Goal: Information Seeking & Learning: Compare options

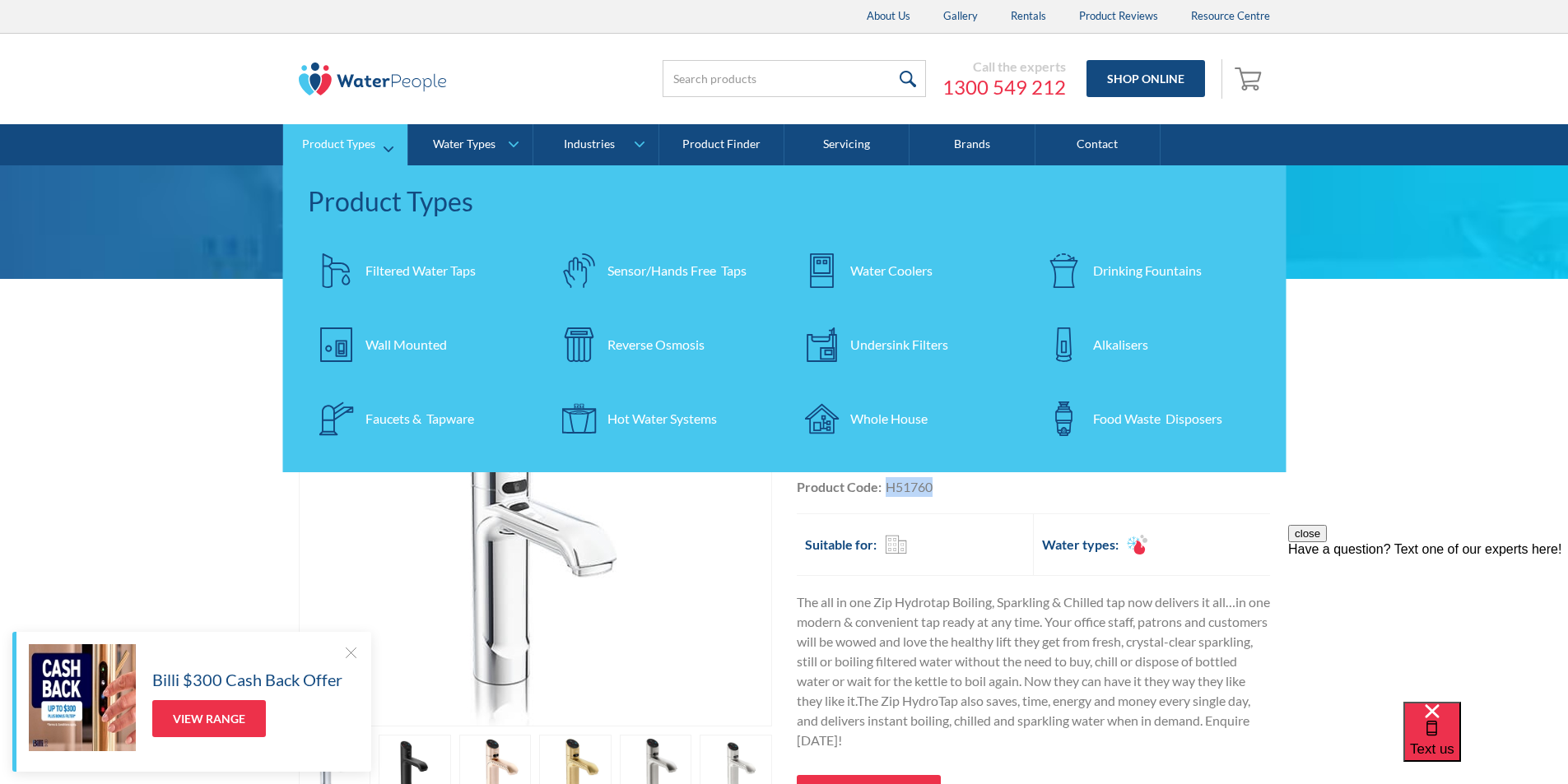
click at [397, 264] on div "Filtered Water Taps" at bounding box center [420, 271] width 111 height 20
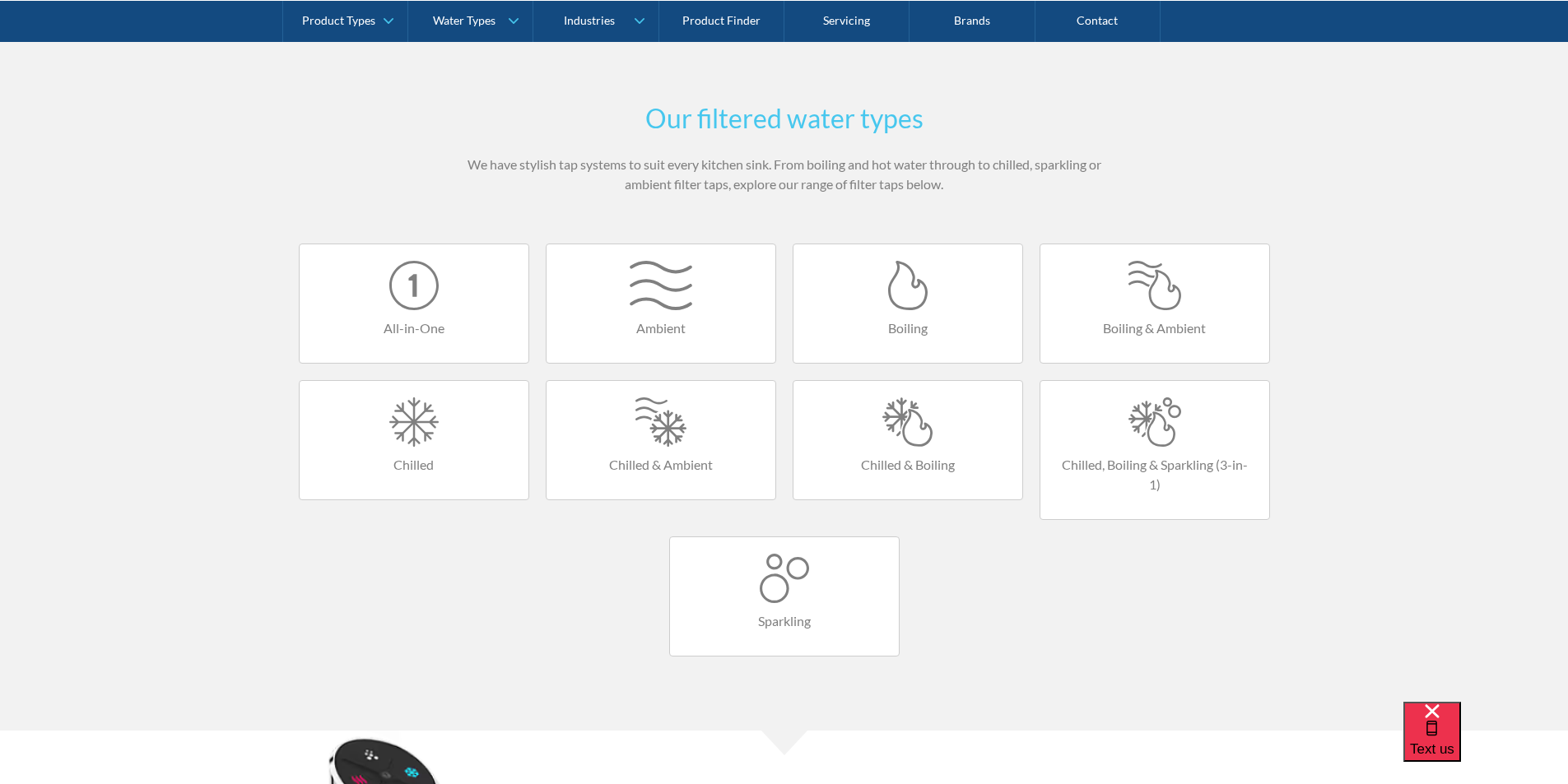
scroll to position [823, 0]
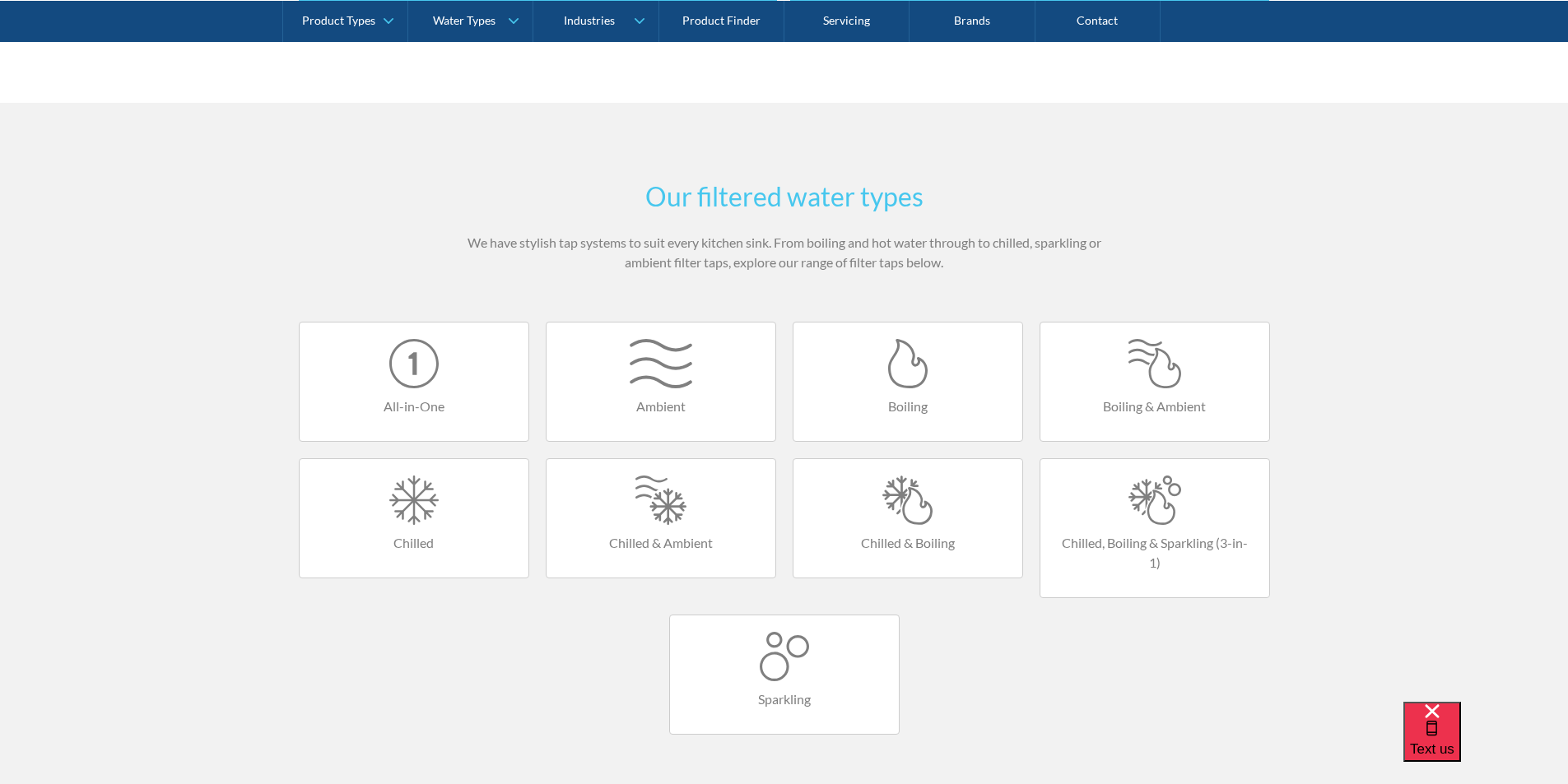
click at [1168, 362] on div at bounding box center [1155, 364] width 196 height 50
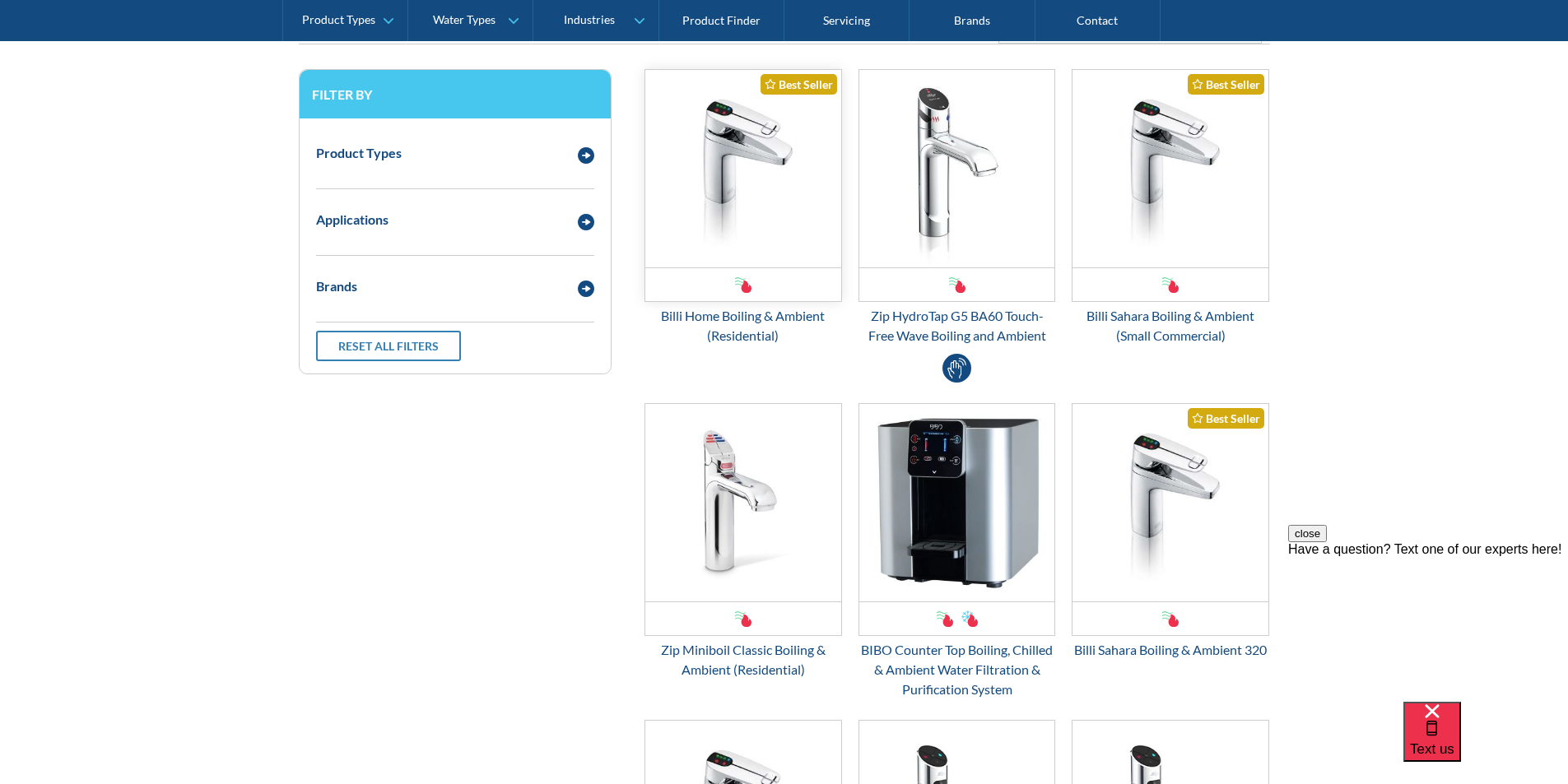
click at [727, 191] on img "Email Form 3" at bounding box center [743, 168] width 196 height 197
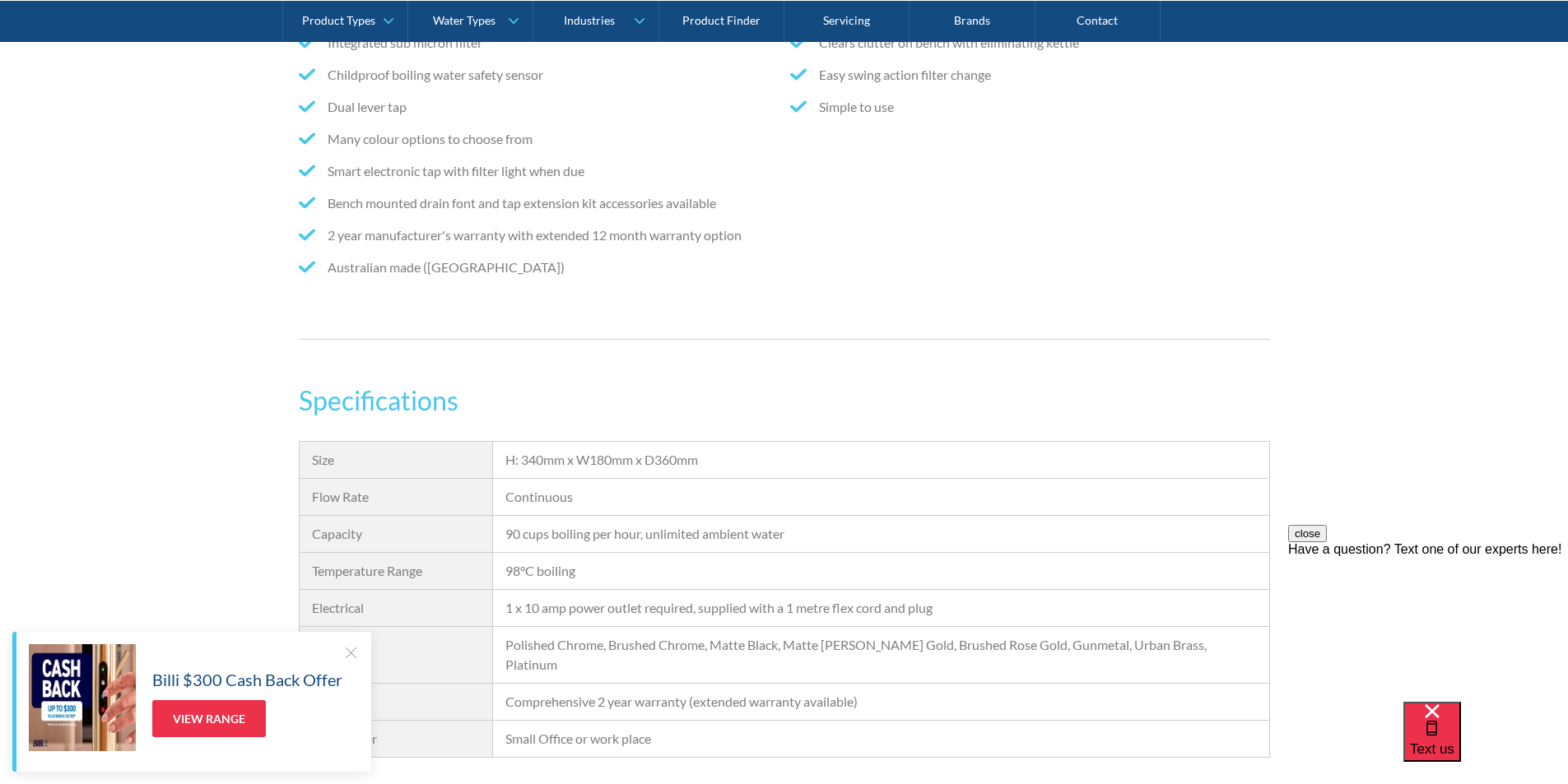
scroll to position [1317, 0]
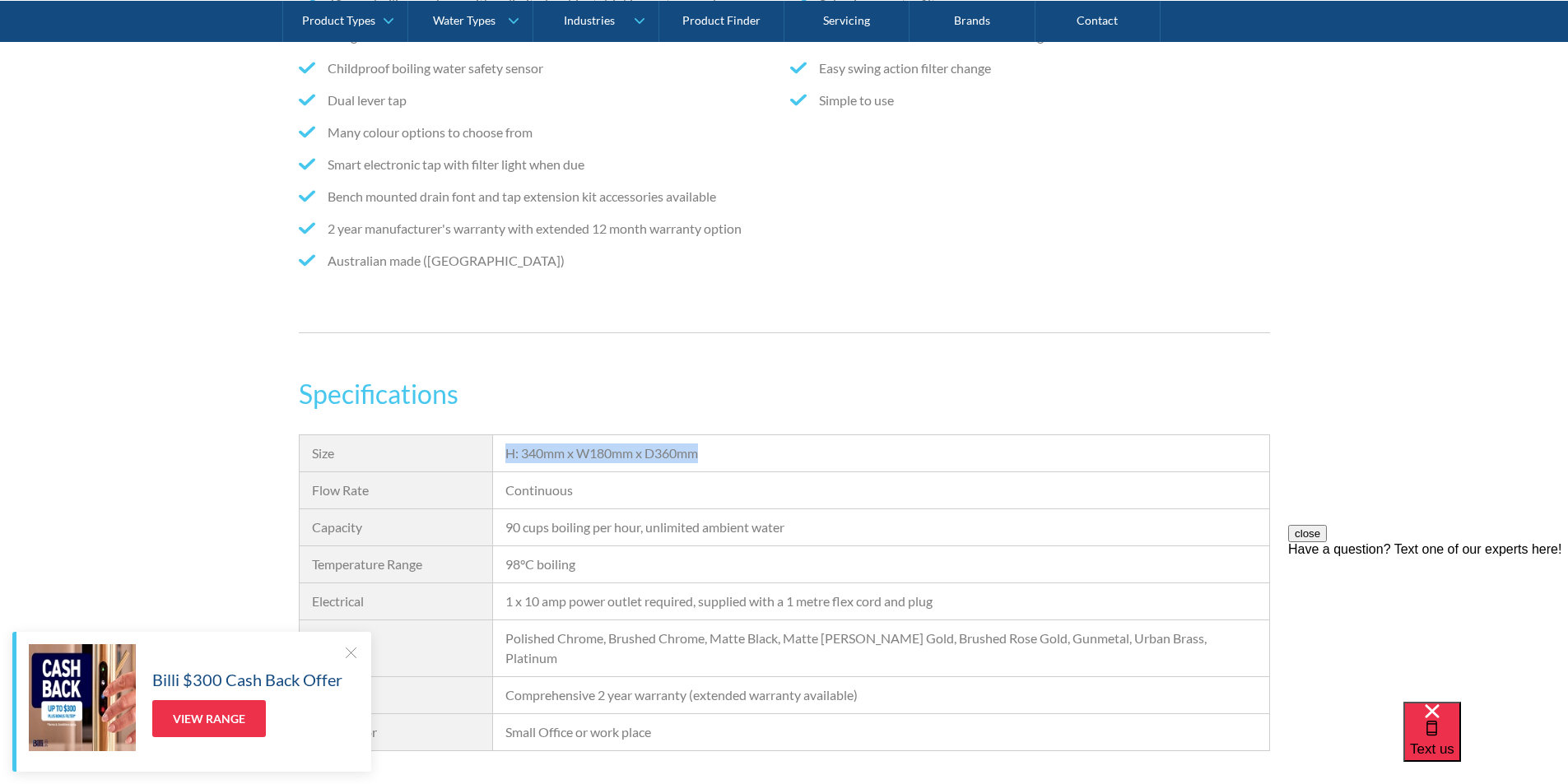
drag, startPoint x: 718, startPoint y: 449, endPoint x: 502, endPoint y: 452, distance: 216.0
click at [502, 452] on div "H: 340mm x W180mm x D360mm" at bounding box center [881, 453] width 776 height 37
copy div "H: 340mm x W180mm x D360mm"
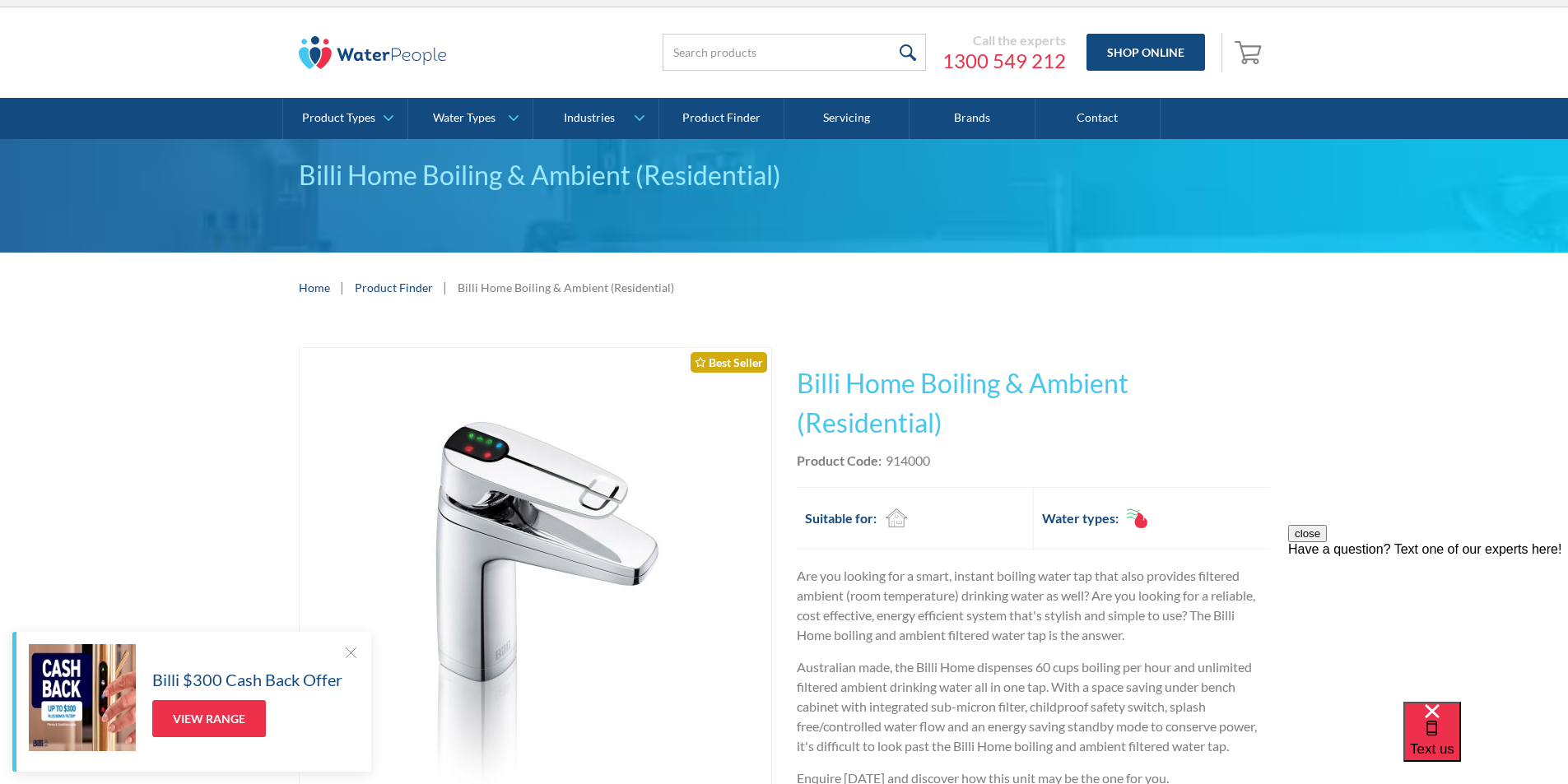
scroll to position [0, 0]
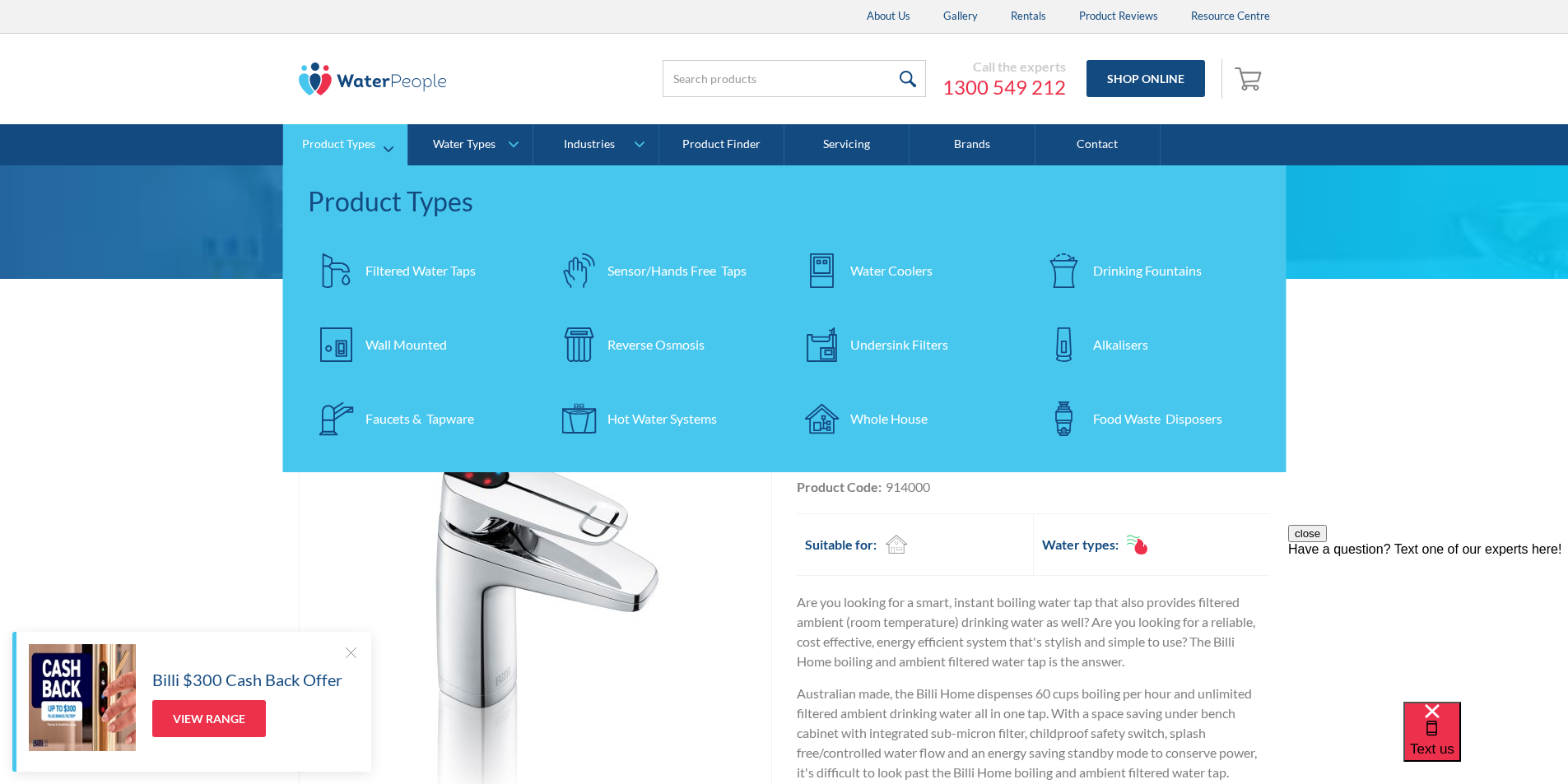
click at [401, 271] on div "Filtered Water Taps" at bounding box center [420, 271] width 111 height 20
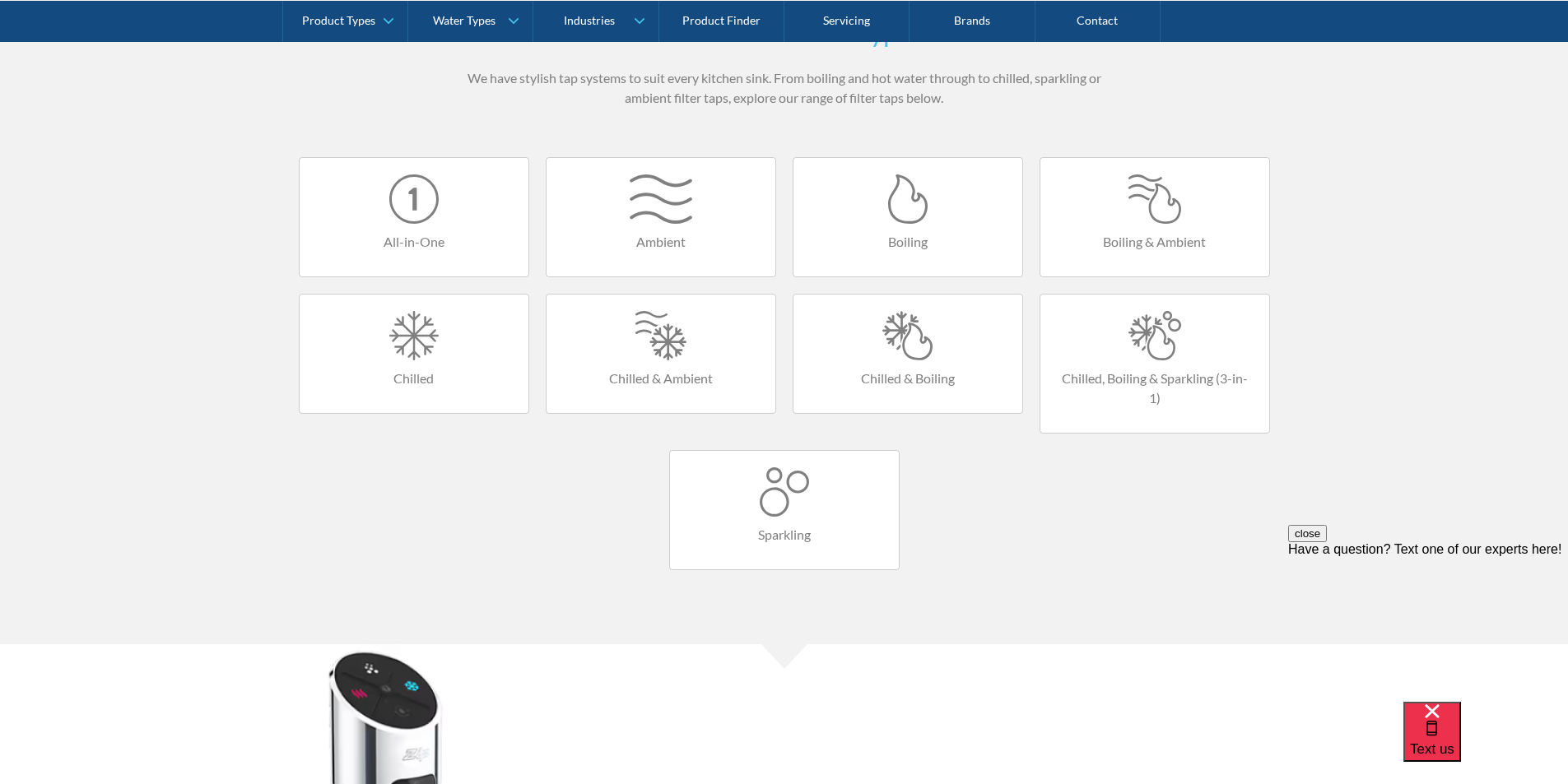
click at [1124, 347] on div at bounding box center [1155, 335] width 196 height 50
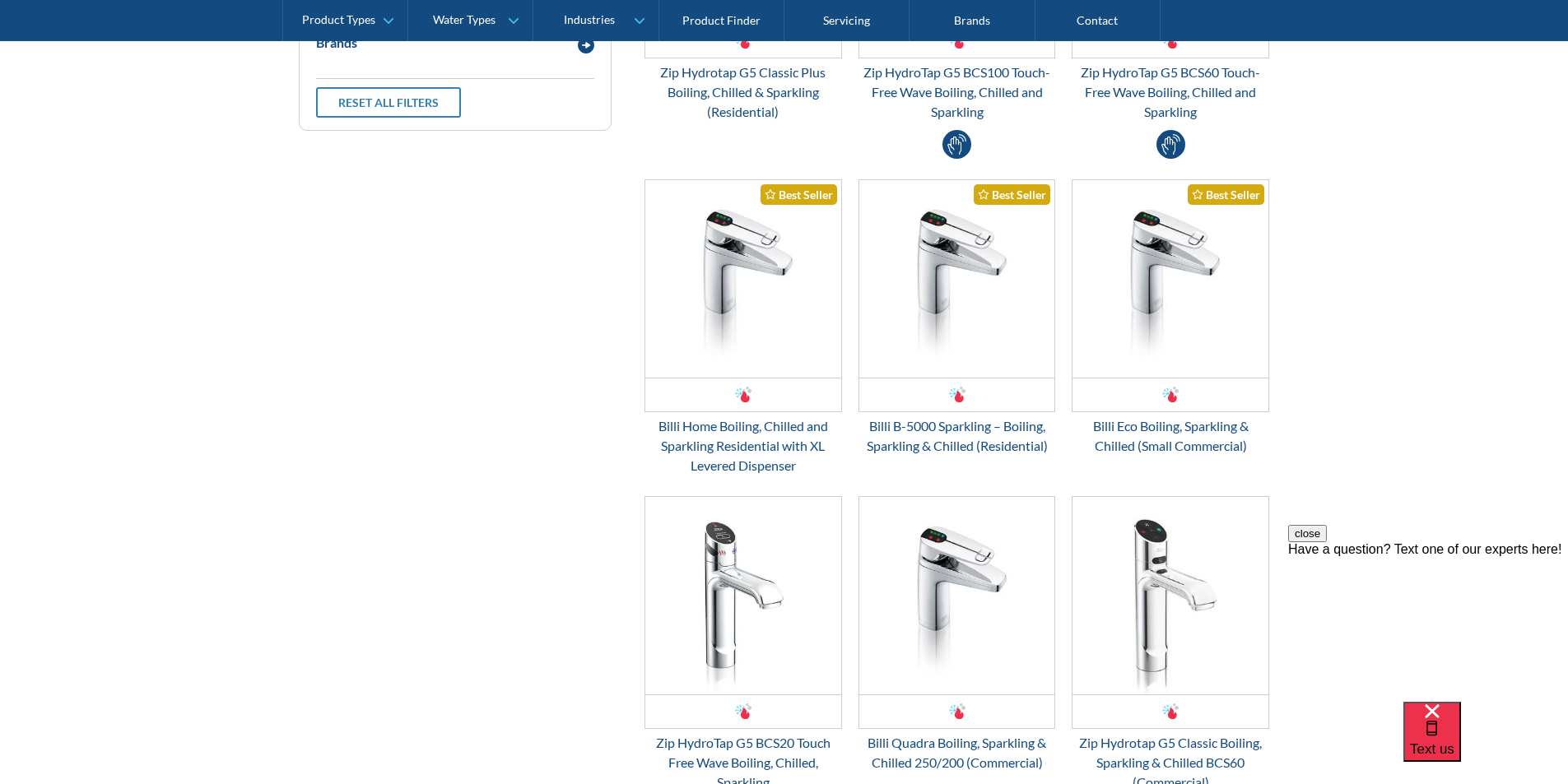
scroll to position [658, 0]
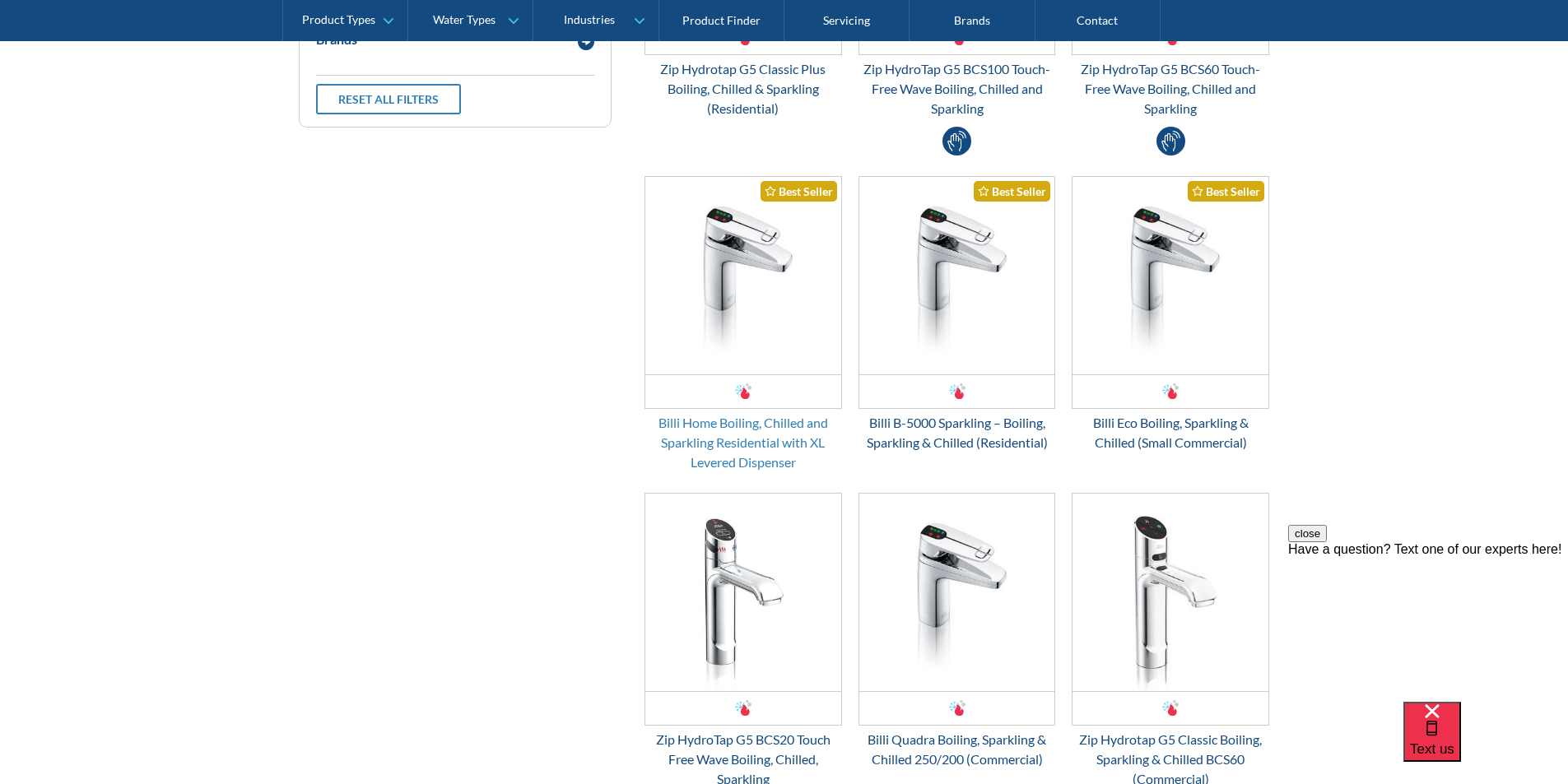
click at [727, 438] on div "Billi Home Boiling, Chilled and Sparkling Residential with XL Levered Dispenser" at bounding box center [743, 443] width 197 height 59
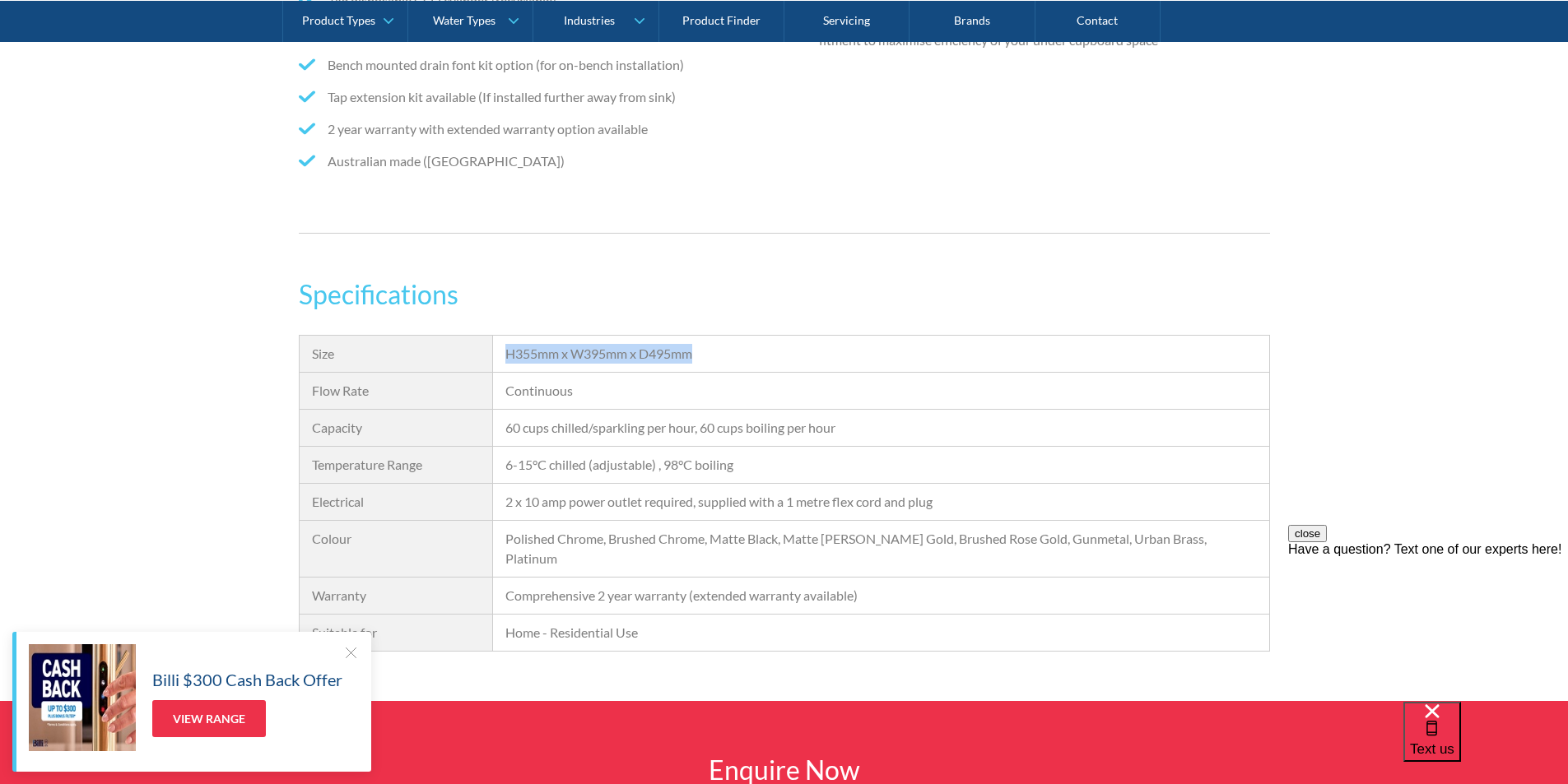
drag, startPoint x: 704, startPoint y: 352, endPoint x: 504, endPoint y: 356, distance: 200.0
click at [504, 356] on div "H355mm x W395mm x D495mm" at bounding box center [881, 353] width 776 height 37
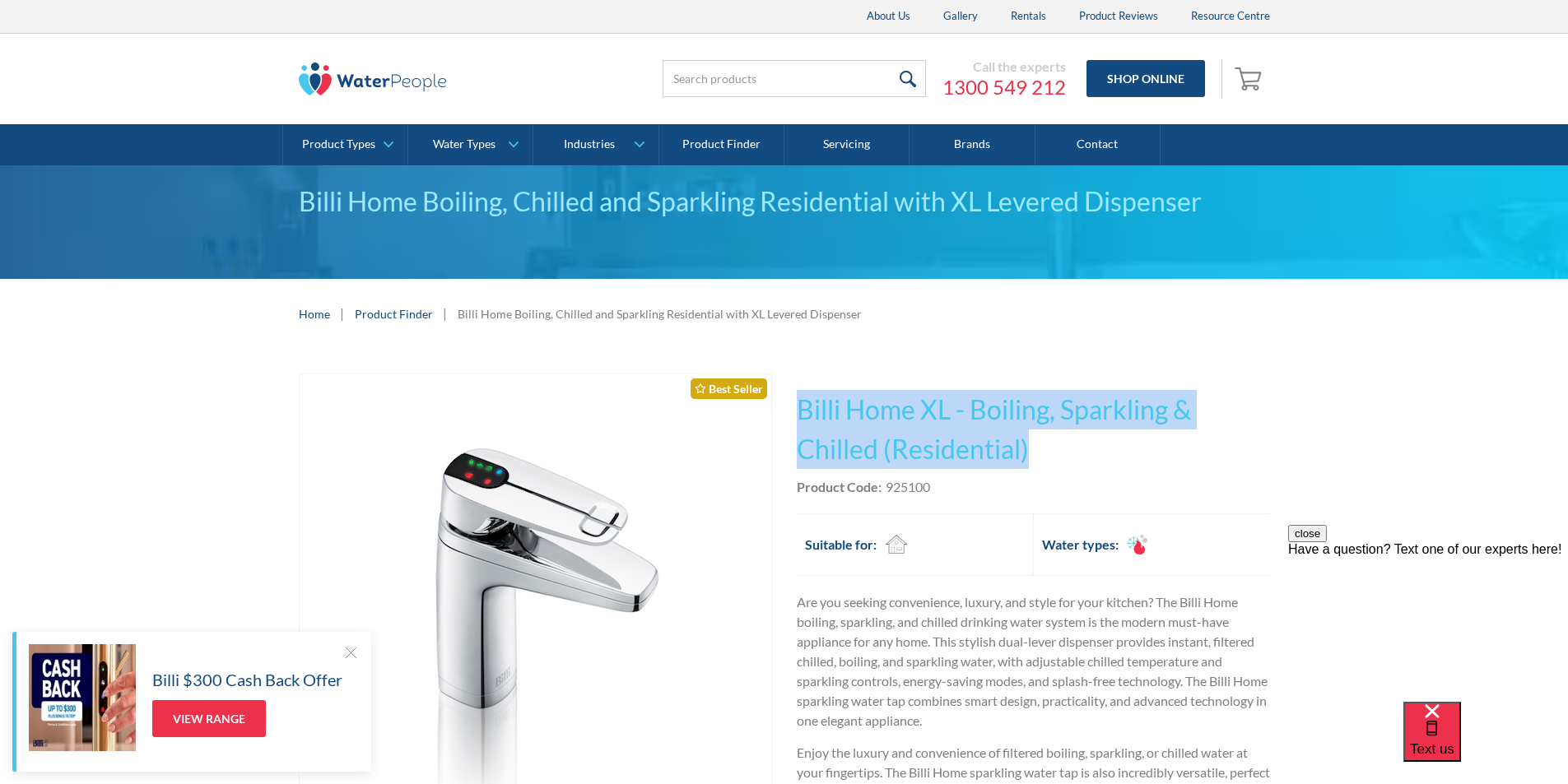
drag, startPoint x: 1045, startPoint y: 444, endPoint x: 788, endPoint y: 404, distance: 260.1
click at [788, 404] on div "Play video Fits Most Brands Best Seller No items found. This tap design is incl…" at bounding box center [784, 732] width 971 height 717
copy h1 "Billi Home XL - Boiling, Sparkling & Chilled (Residential)"
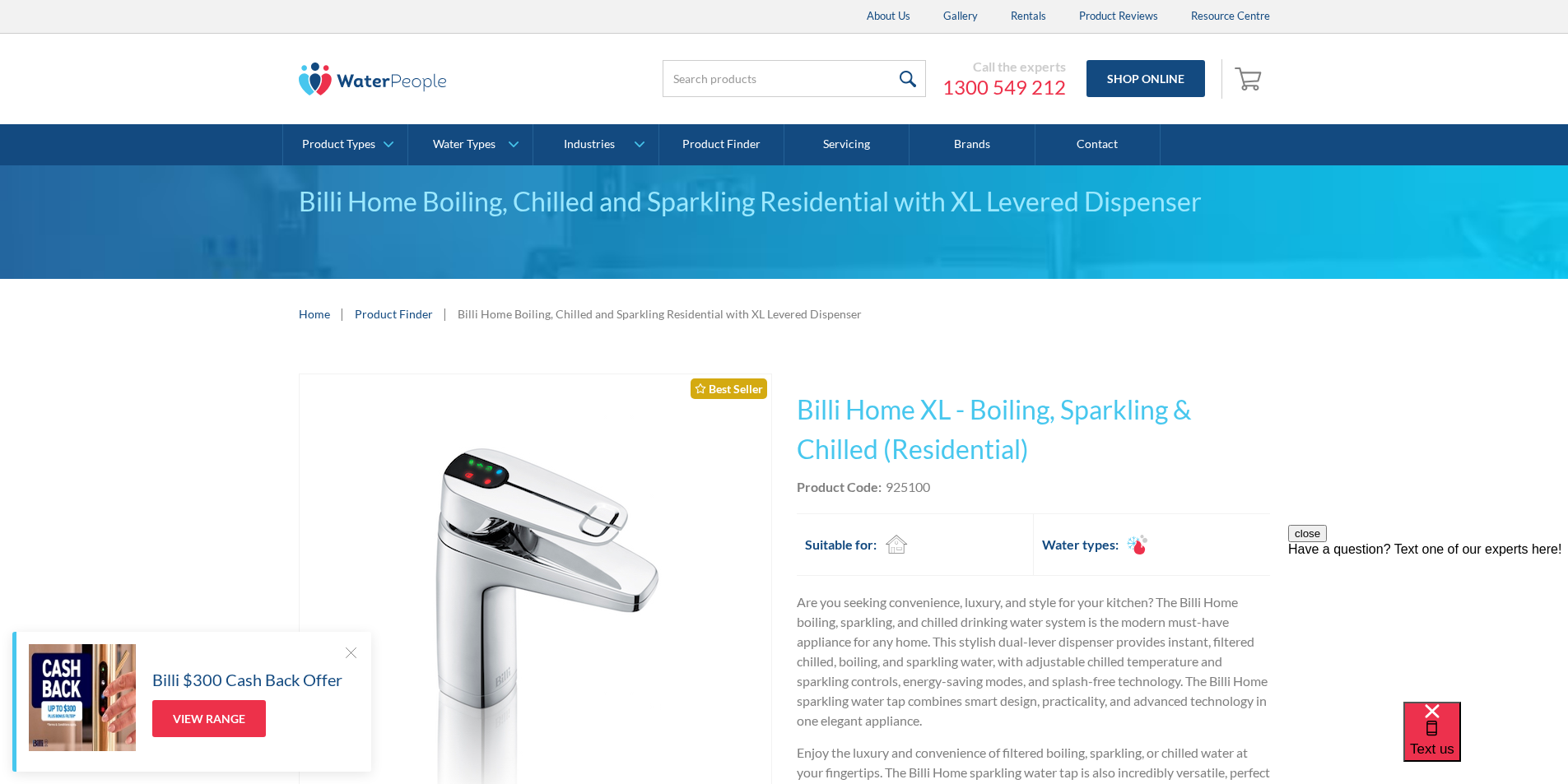
click at [953, 502] on div "This tap design is included in our standard range tap options when you purchase…" at bounding box center [1033, 711] width 474 height 674
drag, startPoint x: 944, startPoint y: 492, endPoint x: 886, endPoint y: 488, distance: 58.1
click at [886, 488] on div "Product Code: 925100" at bounding box center [1033, 487] width 474 height 20
copy div "925100"
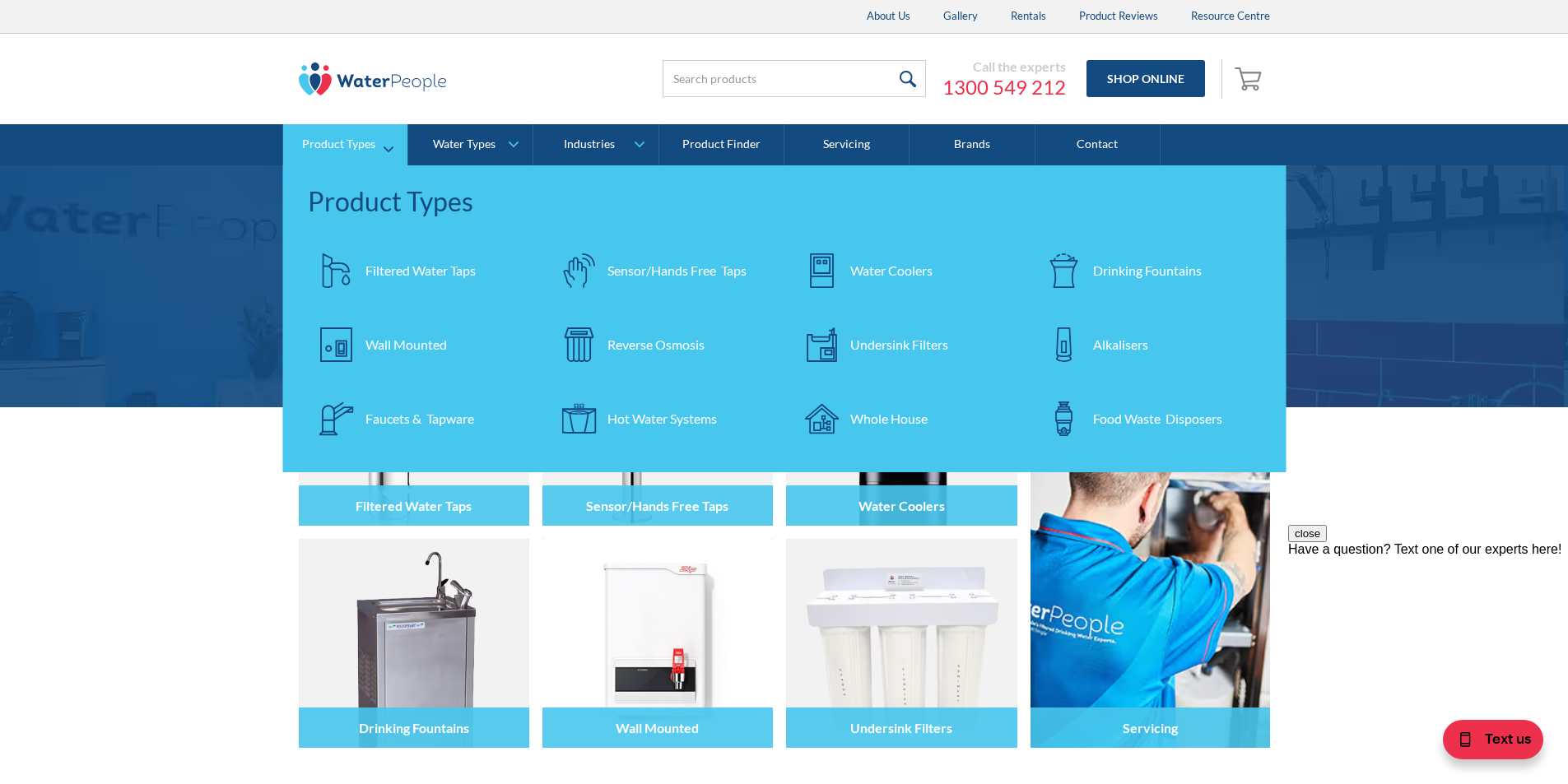
click at [1117, 269] on div "Drinking Fountains" at bounding box center [1148, 271] width 109 height 20
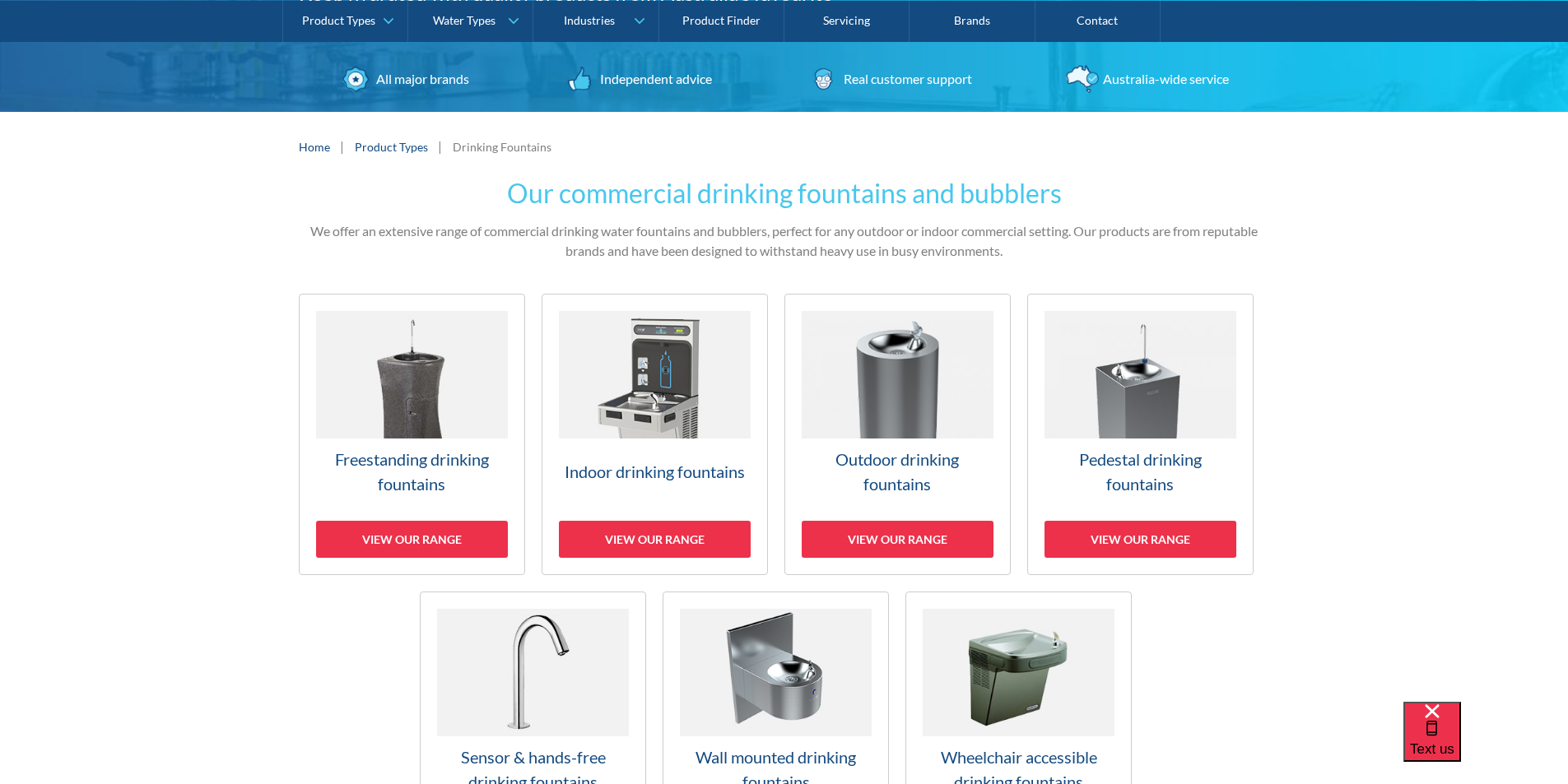
click at [416, 385] on img at bounding box center [412, 374] width 192 height 128
